Goal: Task Accomplishment & Management: Manage account settings

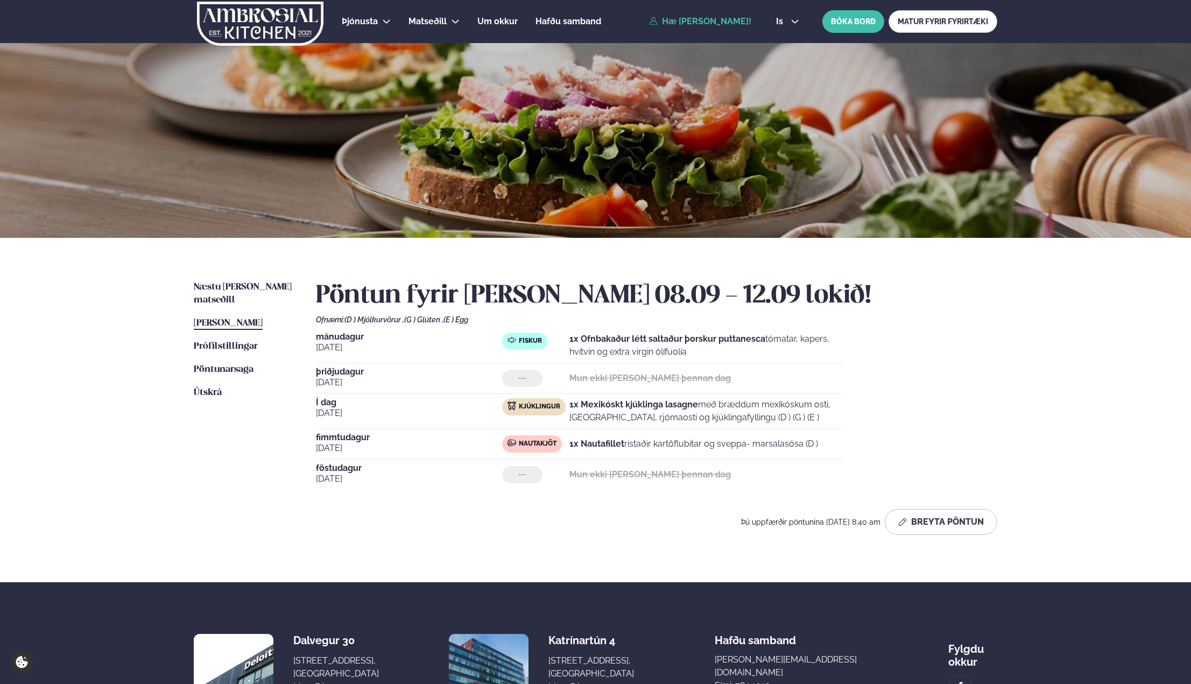
scroll to position [116, 0]
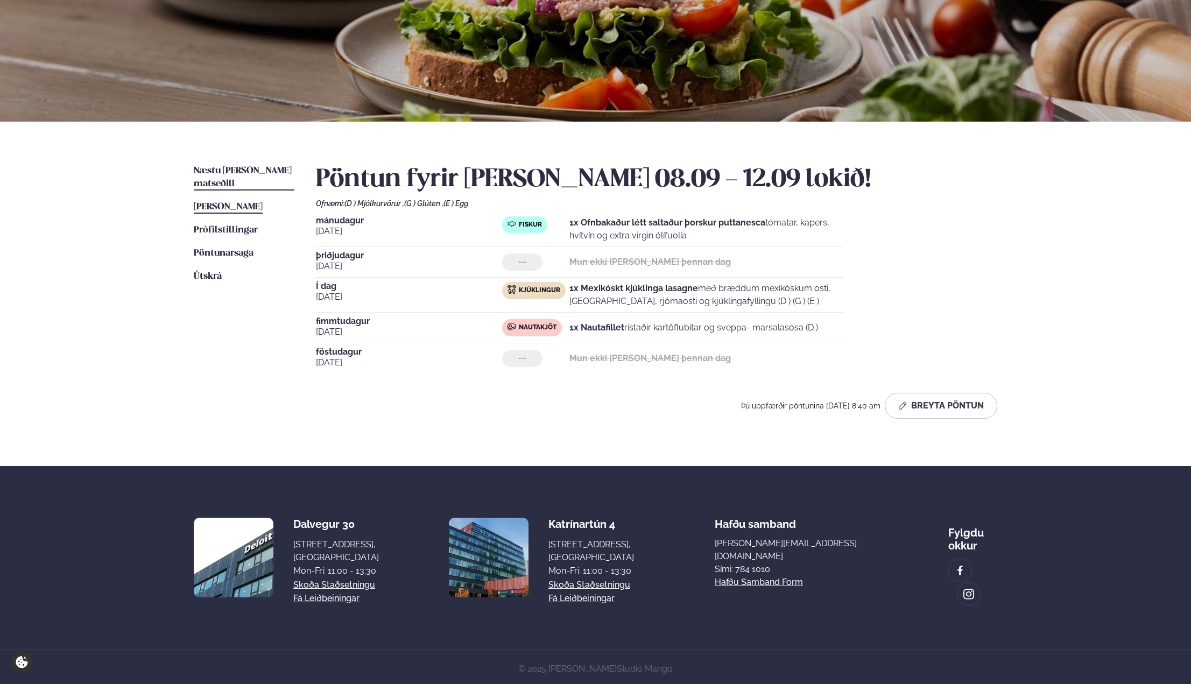
click at [236, 172] on span "Næstu [PERSON_NAME] matseðill" at bounding box center [243, 177] width 98 height 22
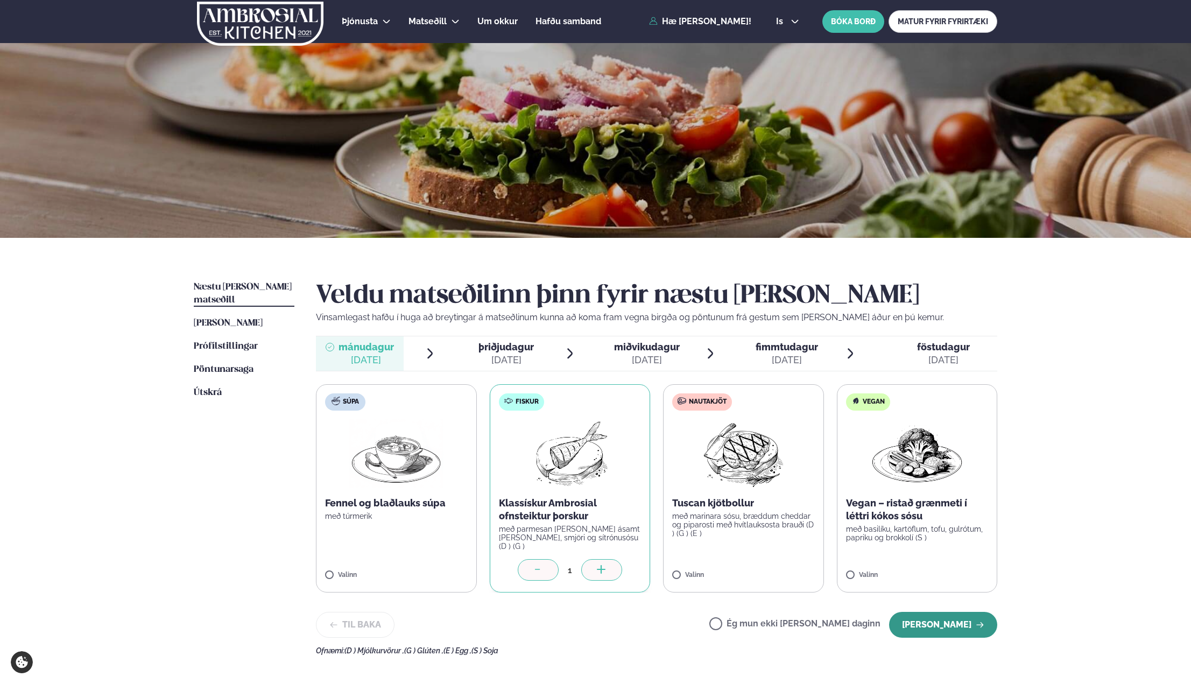
click at [947, 621] on button "[PERSON_NAME]" at bounding box center [943, 625] width 108 height 26
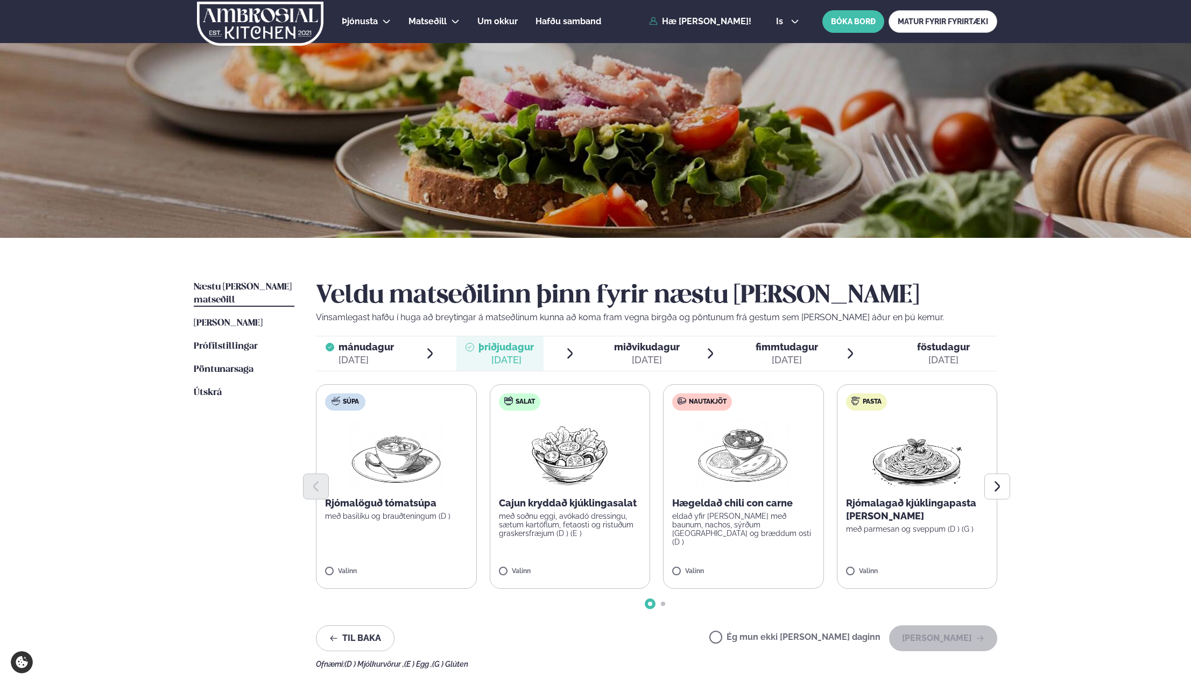
click at [751, 637] on label "Ég mun ekki [PERSON_NAME] daginn" at bounding box center [794, 638] width 171 height 11
click at [662, 352] on div "miðvikudagur mið." at bounding box center [647, 347] width 66 height 13
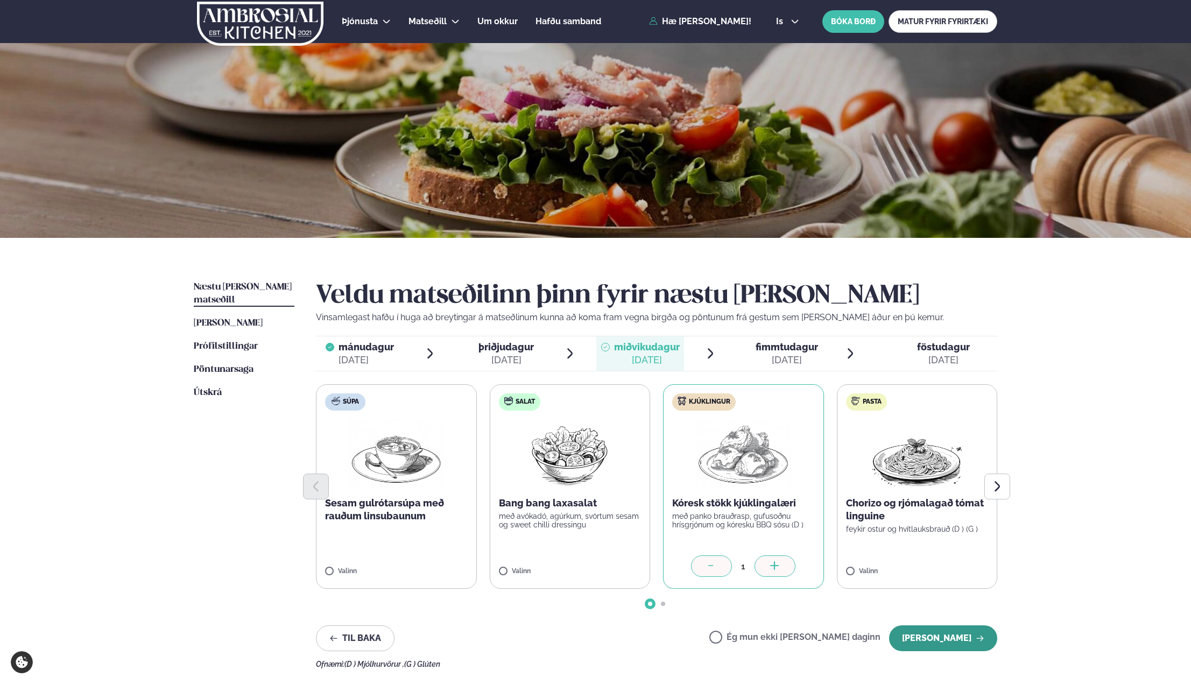
click at [945, 644] on button "[PERSON_NAME]" at bounding box center [943, 638] width 108 height 26
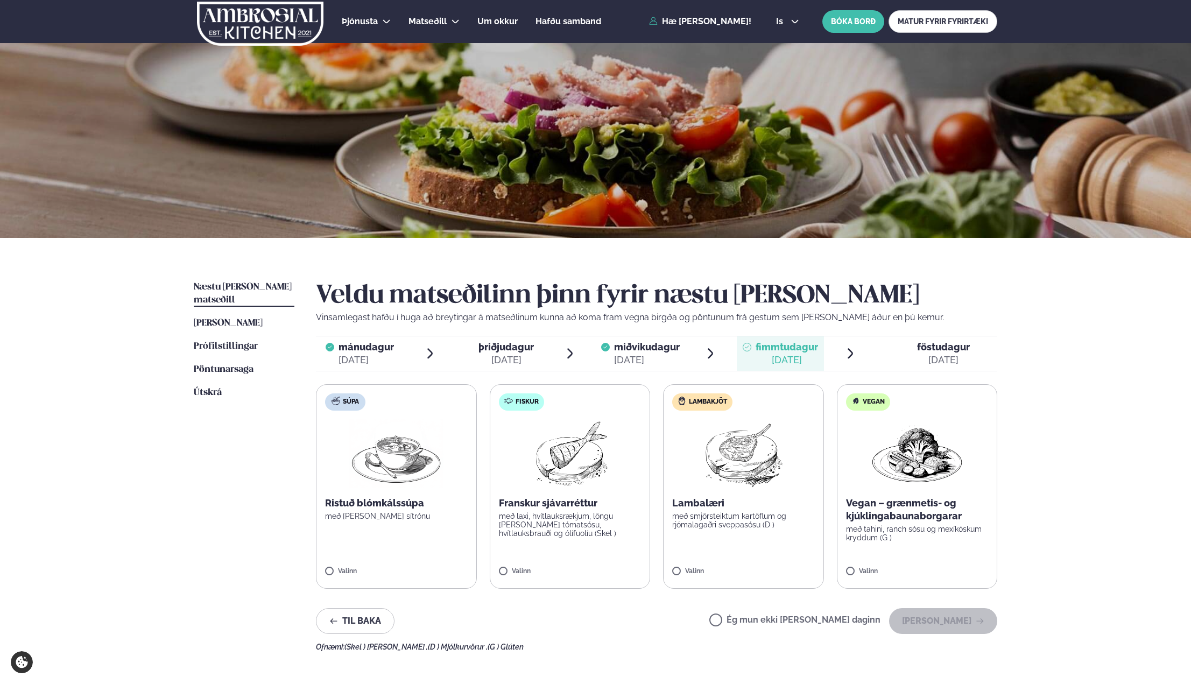
click at [753, 618] on label "Ég mun ekki [PERSON_NAME] daginn" at bounding box center [794, 620] width 171 height 11
click at [961, 620] on button "[PERSON_NAME]" at bounding box center [943, 621] width 108 height 26
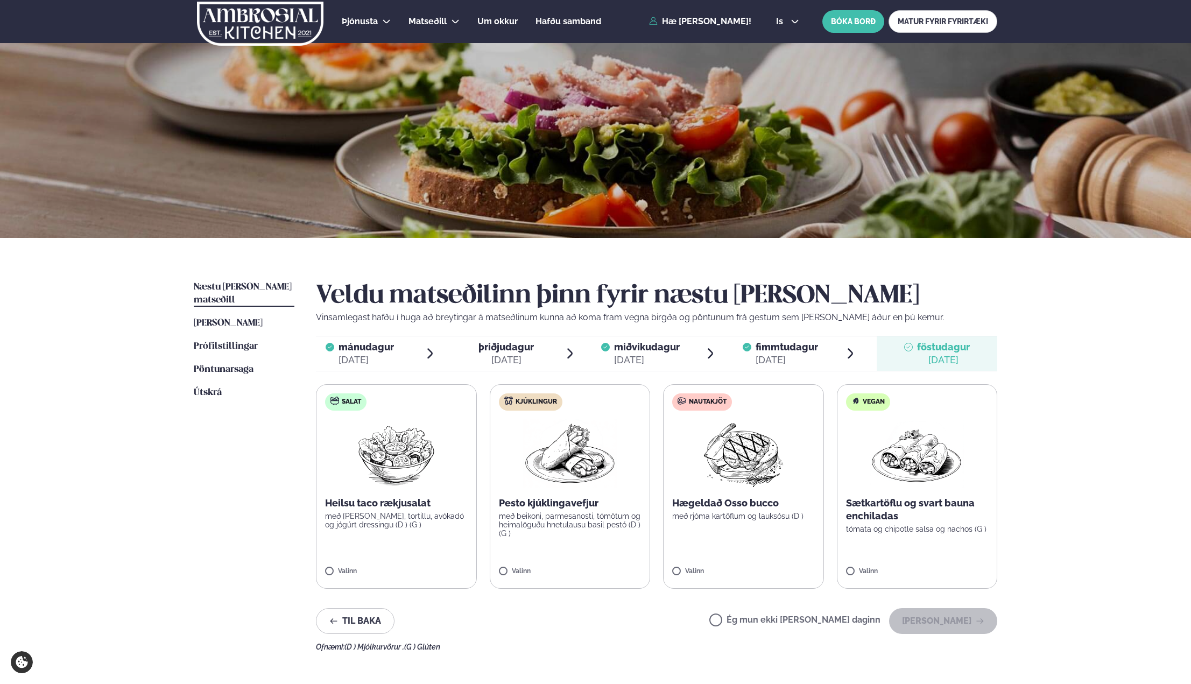
click at [751, 619] on label "Ég mun ekki [PERSON_NAME] daginn" at bounding box center [794, 620] width 171 height 11
click at [952, 622] on button "[PERSON_NAME]" at bounding box center [943, 621] width 108 height 26
